Goal: Complete application form

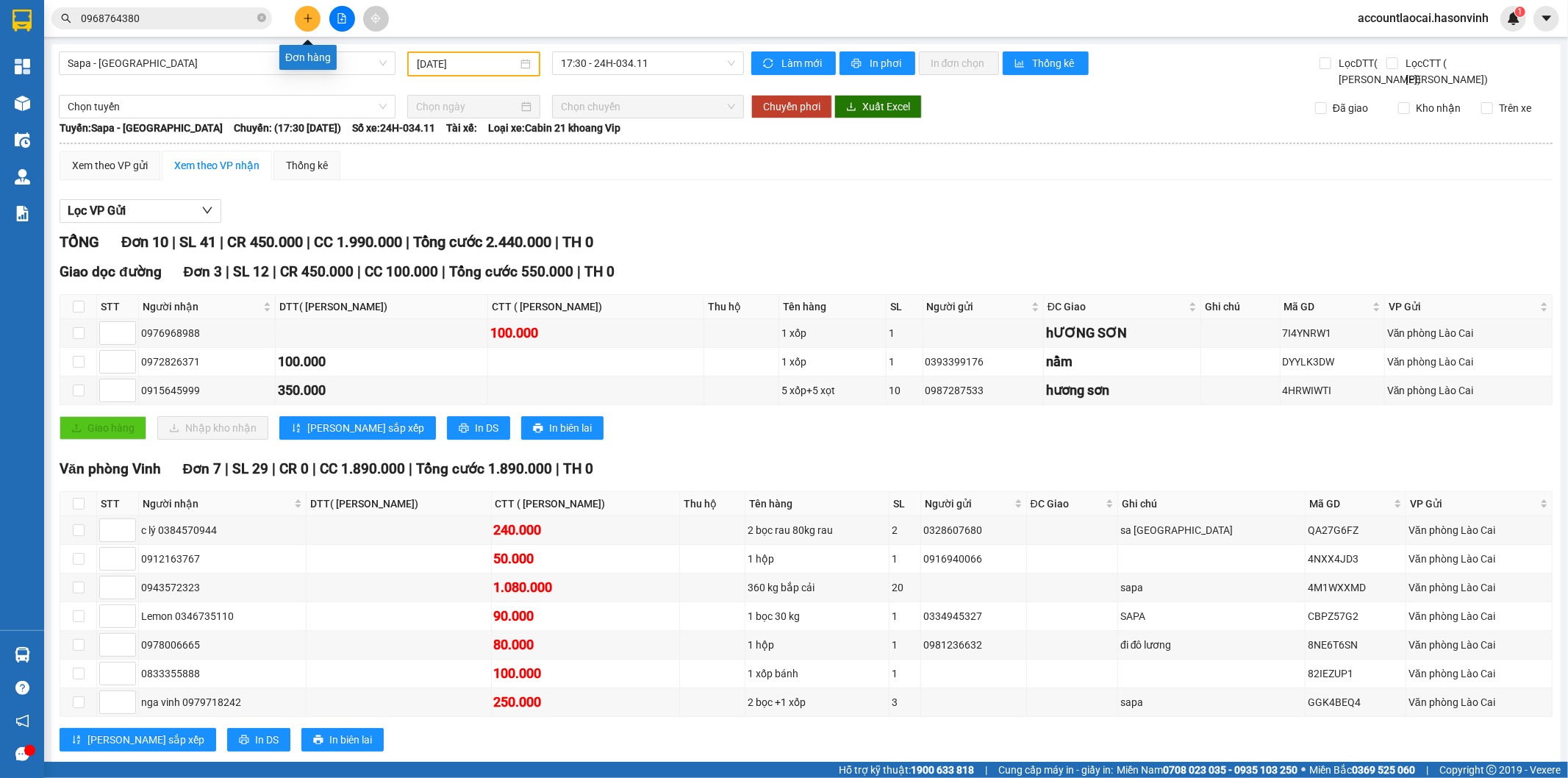
click at [305, 17] on icon "plus" at bounding box center [308, 17] width 8 height 1
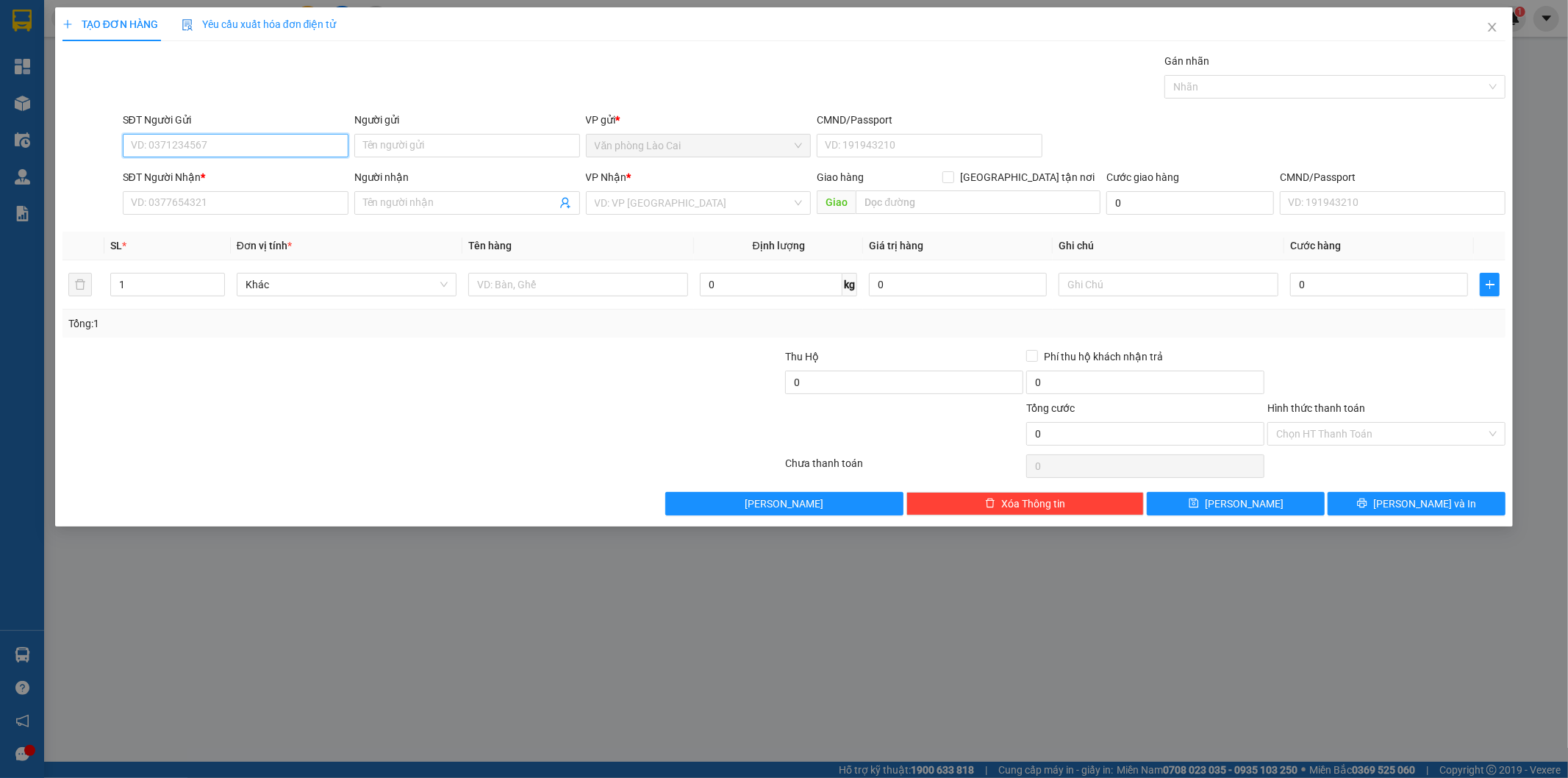
click at [228, 142] on input "SĐT Người Gửi" at bounding box center [235, 146] width 226 height 23
type input "0846988333"
click at [203, 170] on div "0846988333" at bounding box center [235, 175] width 208 height 17
type input "0355145223"
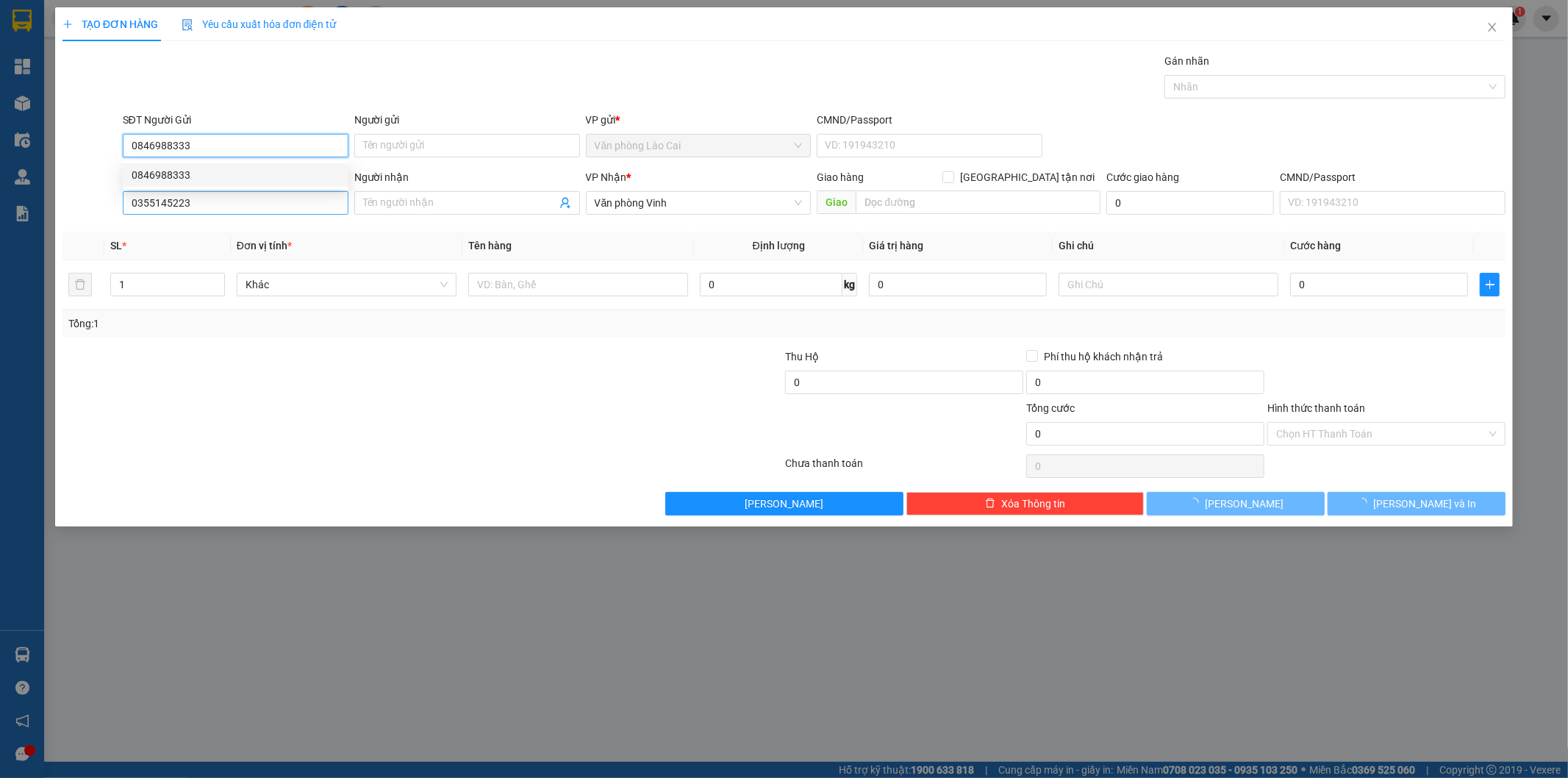
type input "170.000"
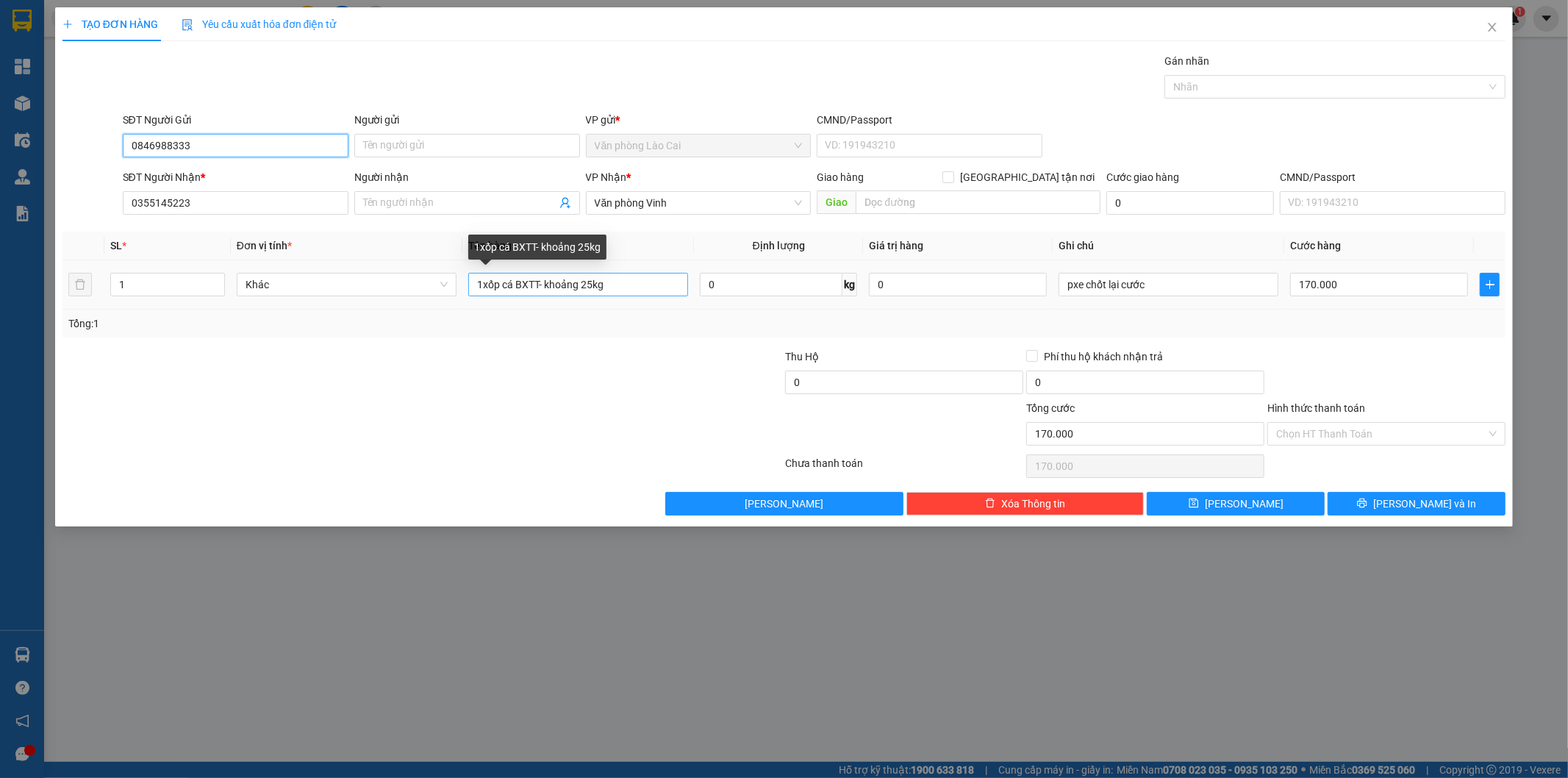
type input "0846988333"
drag, startPoint x: 594, startPoint y: 283, endPoint x: 583, endPoint y: 289, distance: 12.5
click at [583, 289] on input "1xốp cá BXTT- khoảng 25kg" at bounding box center [579, 284] width 220 height 23
type input "1xốp cá BXTT- khoảng 40kg"
click at [1356, 288] on input "170.000" at bounding box center [1379, 284] width 178 height 23
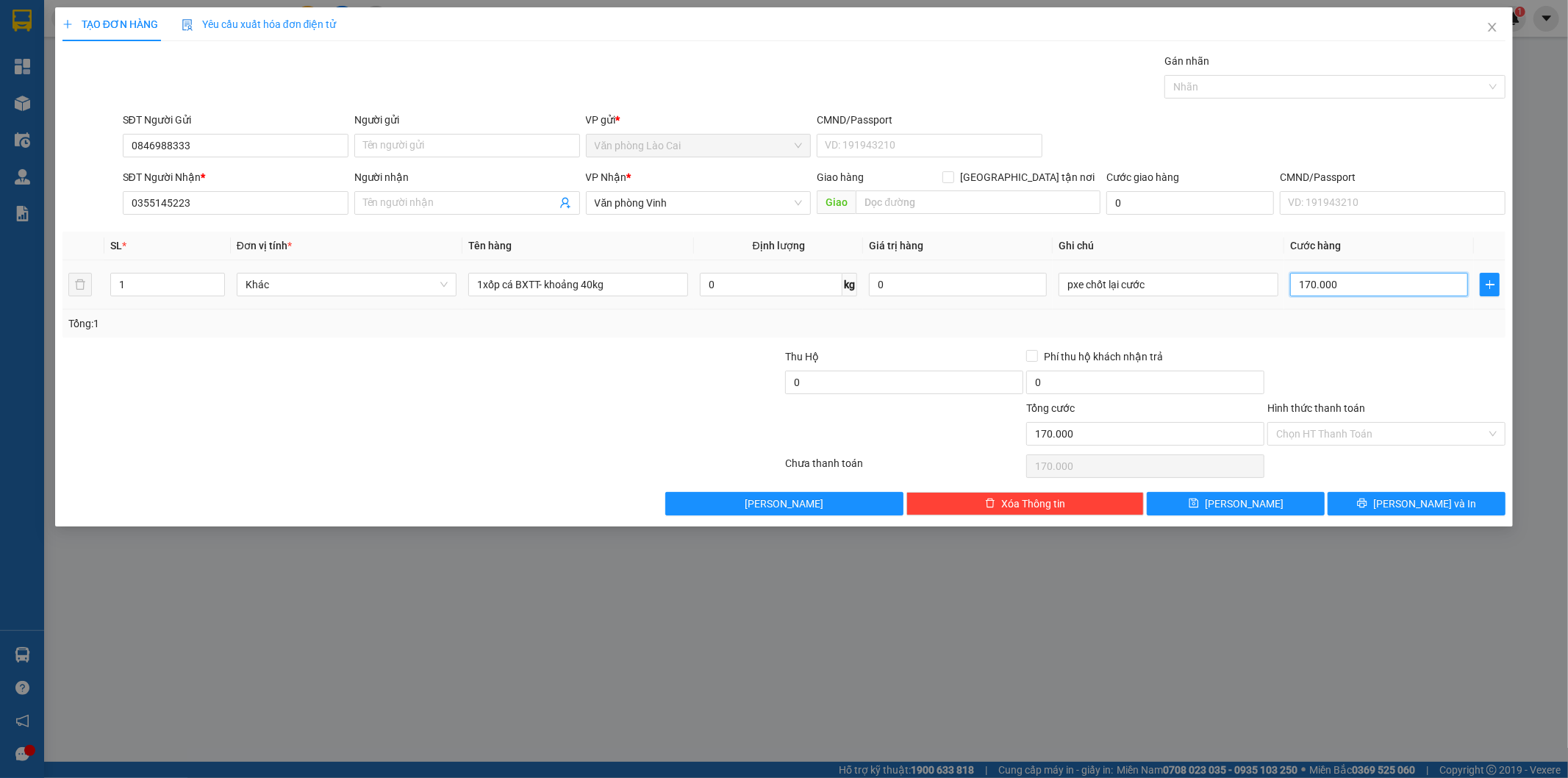
type input "1"
type input "1.000"
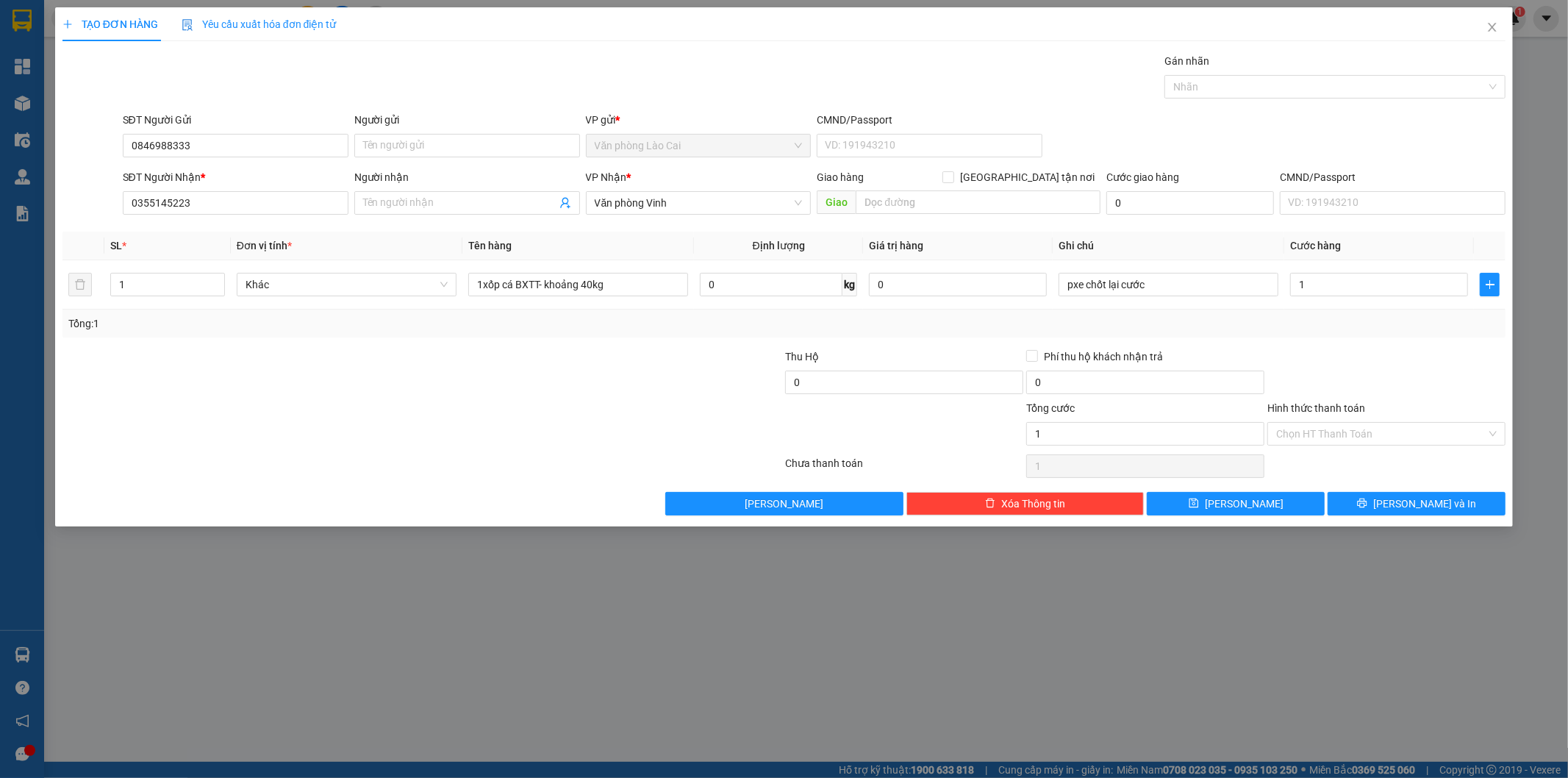
type input "1.000"
click at [1431, 384] on div at bounding box center [1386, 374] width 241 height 51
click at [1297, 501] on button "Lưu" at bounding box center [1235, 503] width 178 height 23
type input "0"
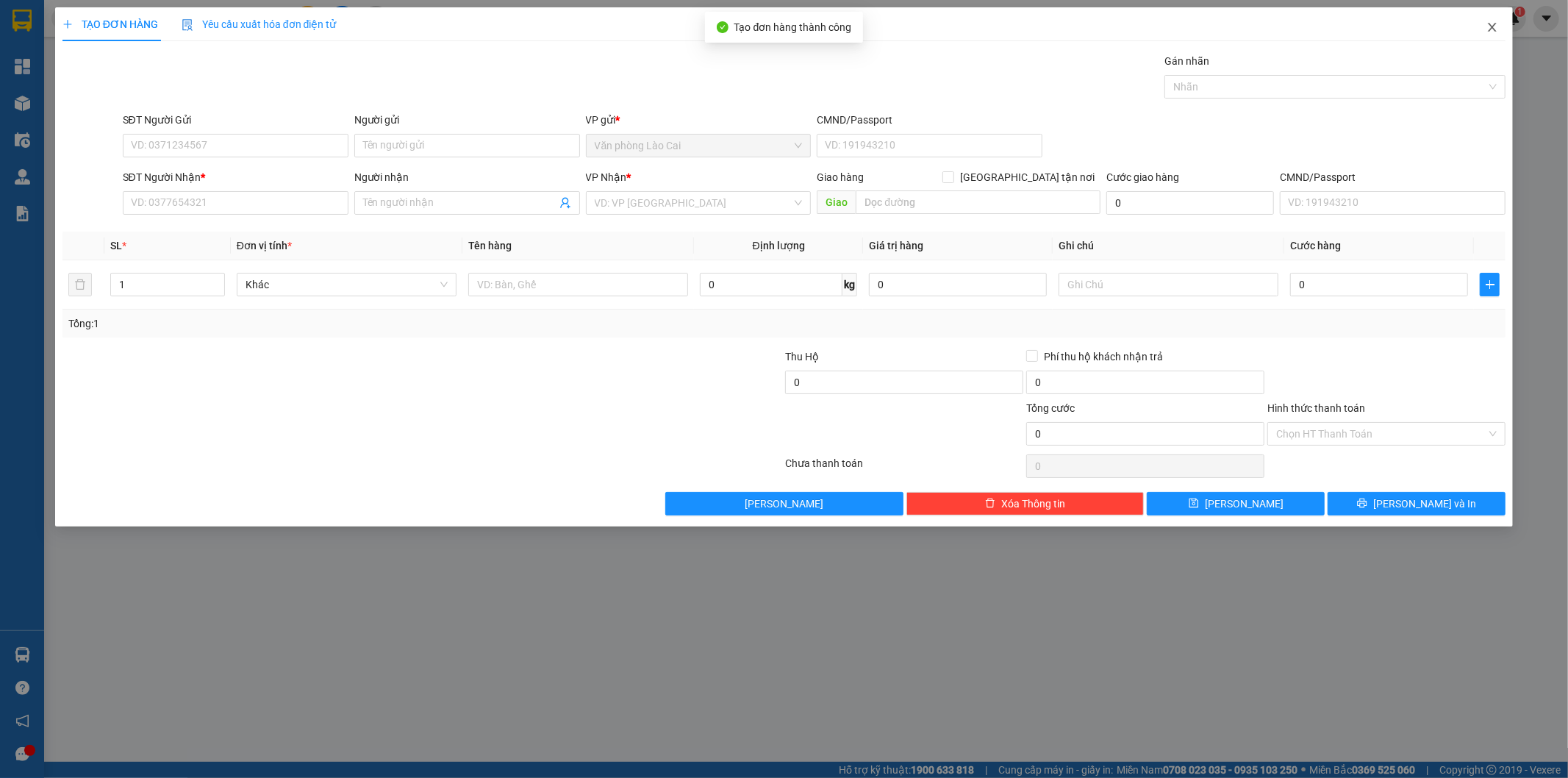
click at [1494, 26] on icon "close" at bounding box center [1493, 27] width 12 height 12
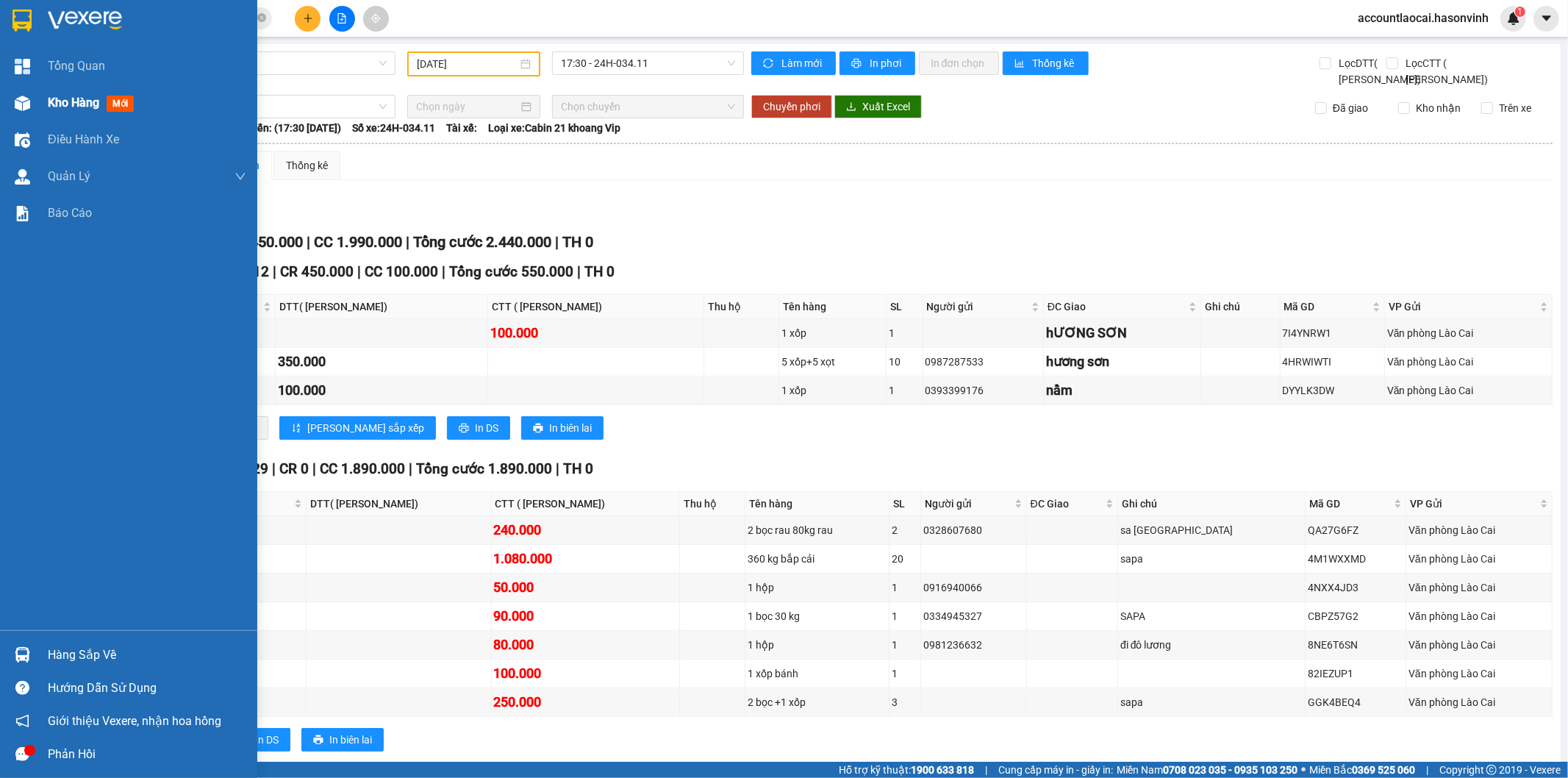
click at [60, 103] on span "Kho hàng" at bounding box center [74, 102] width 51 height 14
